Goal: Book appointment/travel/reservation

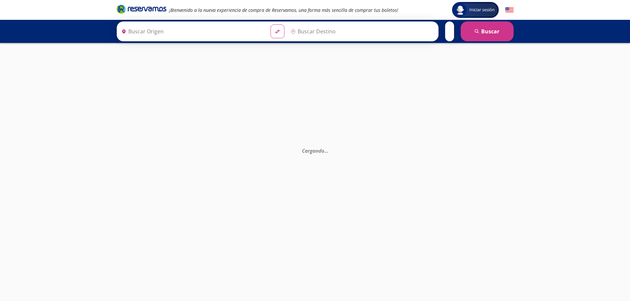
type input "[GEOGRAPHIC_DATA][PERSON_NAME], [GEOGRAPHIC_DATA][PERSON_NAME]"
type input "[GEOGRAPHIC_DATA], [GEOGRAPHIC_DATA]"
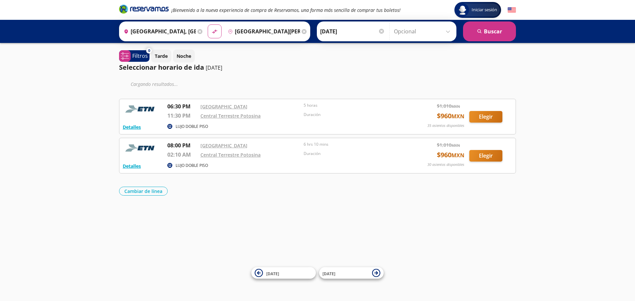
click at [226, 209] on div "Iniciar sesión Iniciar sesión ¡Bienvenido a la nueva experiencia de compra de R…" at bounding box center [317, 150] width 635 height 301
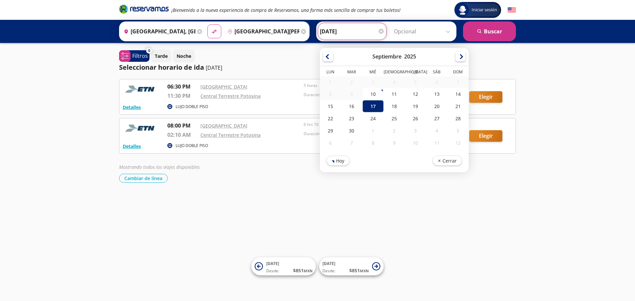
click at [354, 31] on input "[DATE]" at bounding box center [352, 31] width 65 height 17
click at [349, 133] on div "30" at bounding box center [351, 131] width 21 height 12
type input "[DATE]"
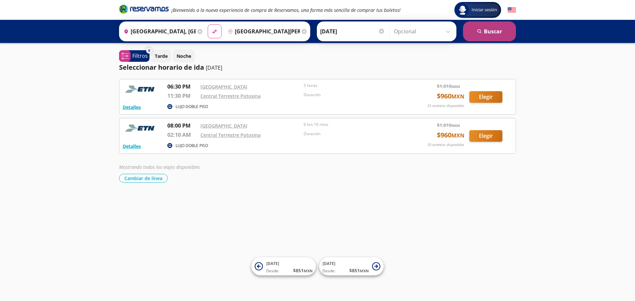
click at [483, 28] on button "search [GEOGRAPHIC_DATA]" at bounding box center [489, 31] width 53 height 20
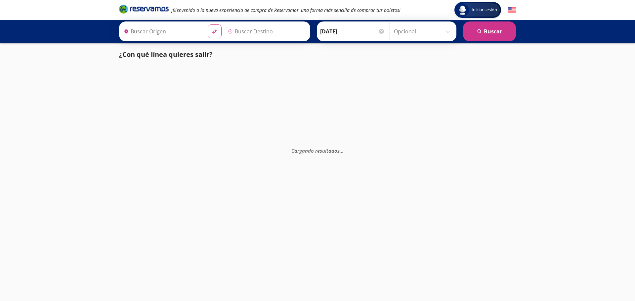
type input "[GEOGRAPHIC_DATA][PERSON_NAME], [GEOGRAPHIC_DATA][PERSON_NAME]"
type input "[GEOGRAPHIC_DATA], [GEOGRAPHIC_DATA]"
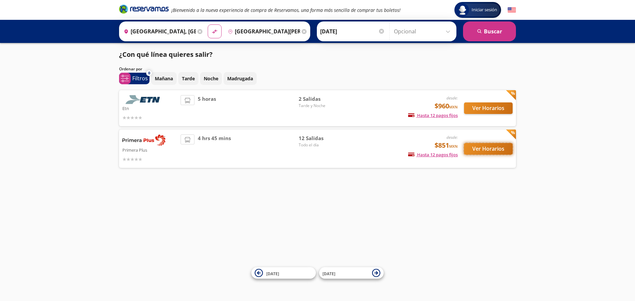
click at [498, 146] on button "Ver Horarios" at bounding box center [488, 149] width 49 height 12
